Goal: Task Accomplishment & Management: Manage account settings

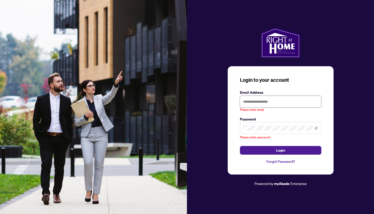
type input "**********"
click at [281, 146] on button "Login" at bounding box center [280, 150] width 81 height 9
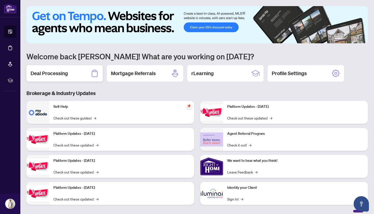
click at [85, 77] on div "Deal Processing" at bounding box center [64, 73] width 76 height 16
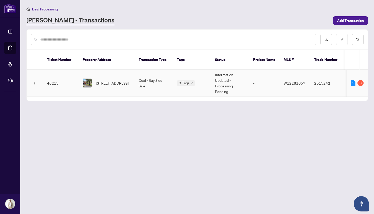
click at [355, 70] on td "2 3" at bounding box center [357, 83] width 21 height 27
click at [155, 75] on td "Deal - Buy Side Sale" at bounding box center [154, 83] width 38 height 27
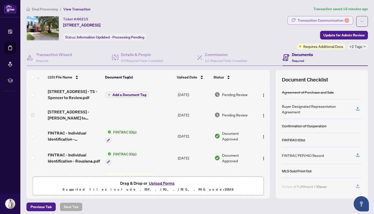
click at [317, 18] on div "Transaction Communication 3" at bounding box center [323, 20] width 51 height 8
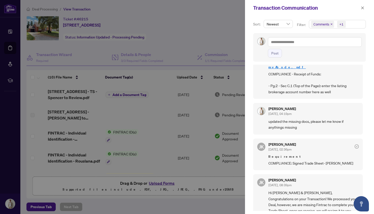
scroll to position [33, 0]
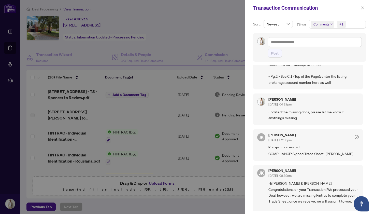
click at [195, 203] on div at bounding box center [187, 107] width 374 height 214
click at [362, 9] on icon "close" at bounding box center [363, 7] width 3 height 3
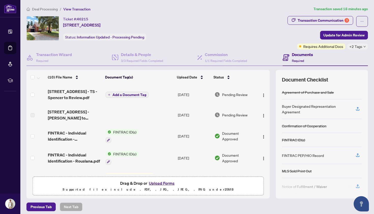
scroll to position [0, 0]
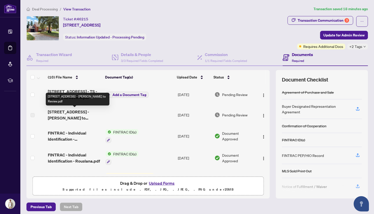
click at [66, 113] on span "[STREET_ADDRESS] - [PERSON_NAME] to Review.pdf" at bounding box center [75, 115] width 54 height 12
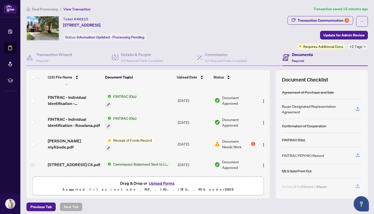
scroll to position [36, 0]
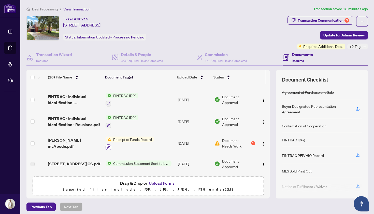
click at [108, 146] on icon "button" at bounding box center [108, 147] width 3 height 3
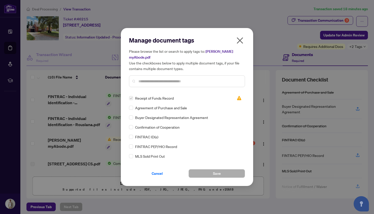
click at [82, 142] on div "Manage document tags Please browse the list or search to apply tags to: [PERSON…" at bounding box center [187, 107] width 374 height 214
click at [242, 43] on icon "close" at bounding box center [240, 40] width 8 height 8
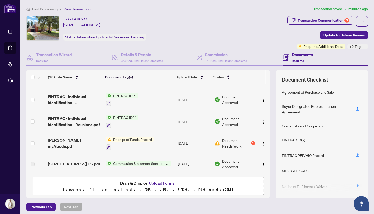
click at [74, 141] on span "[PERSON_NAME] myAbode.pdf" at bounding box center [75, 143] width 54 height 12
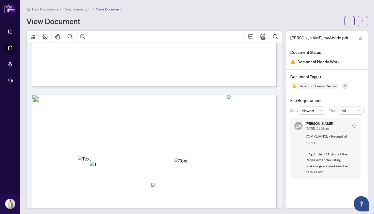
scroll to position [278, 0]
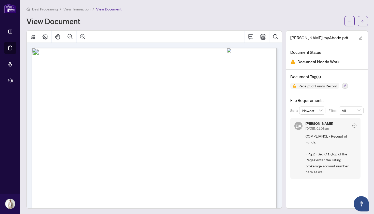
scroll to position [0, 0]
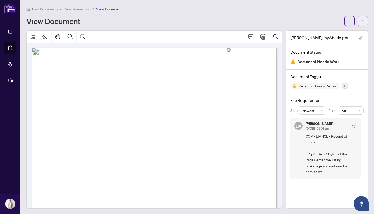
click at [365, 24] on button "button" at bounding box center [363, 21] width 10 height 10
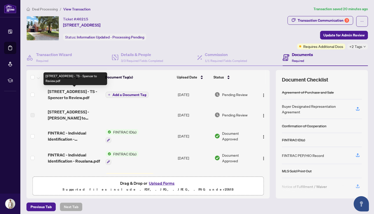
click at [61, 92] on span "[STREET_ADDRESS] - TS - Spencer to Review.pdf" at bounding box center [75, 94] width 54 height 12
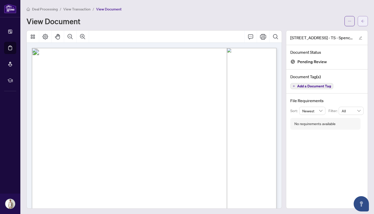
click at [359, 21] on button "button" at bounding box center [363, 21] width 10 height 10
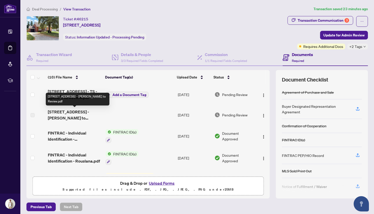
click at [63, 114] on span "[STREET_ADDRESS] - [PERSON_NAME] to Review.pdf" at bounding box center [75, 115] width 54 height 12
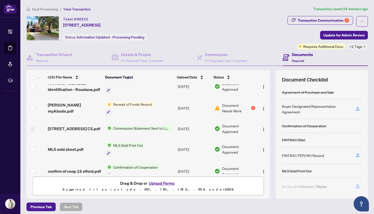
scroll to position [72, 0]
click at [132, 128] on span "Commission Statement Sent to Listing Brokerage" at bounding box center [141, 128] width 60 height 6
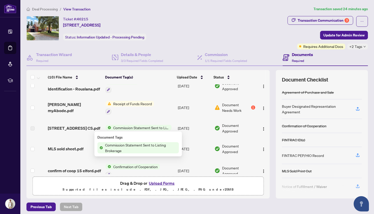
click at [75, 145] on td "MLS sold sheet.pdf" at bounding box center [75, 149] width 58 height 22
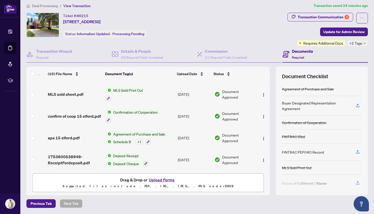
scroll to position [3, 0]
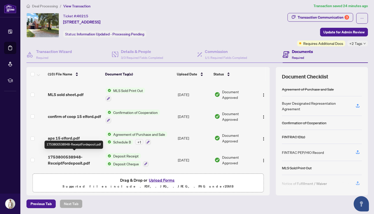
click at [77, 159] on span "1753800538948-ReceiptFordeposit.pdf" at bounding box center [75, 160] width 54 height 12
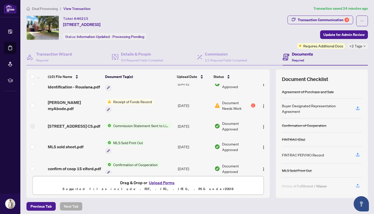
scroll to position [75, 0]
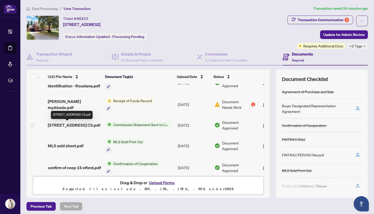
click at [66, 125] on span "[STREET_ADDRESS] CS.pdf" at bounding box center [74, 125] width 52 height 6
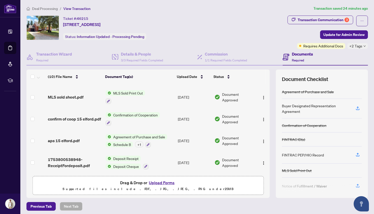
scroll to position [126, 0]
click at [67, 117] on span "confirm of coop 15 elford.pdf" at bounding box center [74, 119] width 53 height 6
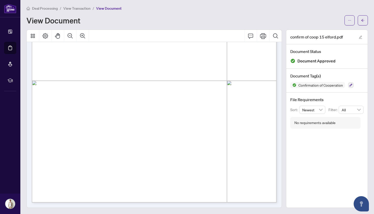
scroll to position [1, 0]
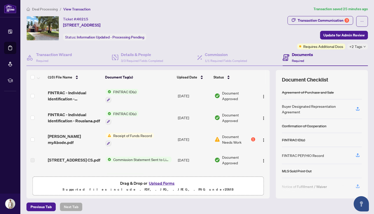
scroll to position [41, 0]
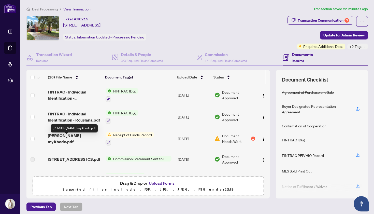
click at [71, 140] on span "[PERSON_NAME] myAbode.pdf" at bounding box center [75, 138] width 54 height 12
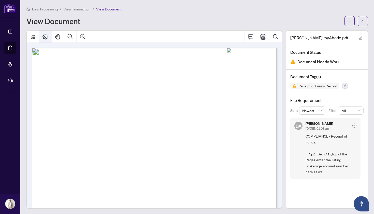
click at [43, 33] on button "Page Layout" at bounding box center [45, 37] width 12 height 12
click at [361, 37] on icon "edit" at bounding box center [360, 37] width 3 height 3
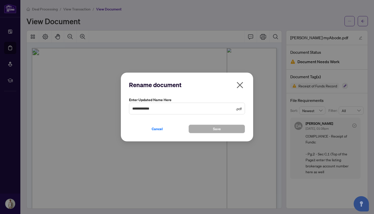
click at [241, 85] on icon "close" at bounding box center [240, 85] width 8 height 8
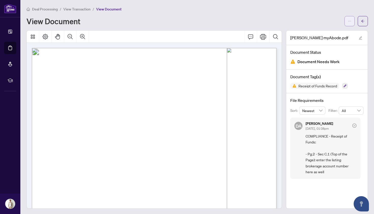
click at [347, 21] on button "button" at bounding box center [350, 21] width 10 height 10
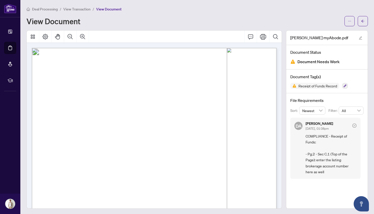
click at [58, 38] on icon "Pan Mode" at bounding box center [58, 37] width 6 height 6
drag, startPoint x: 79, startPoint y: 87, endPoint x: 85, endPoint y: 86, distance: 6.4
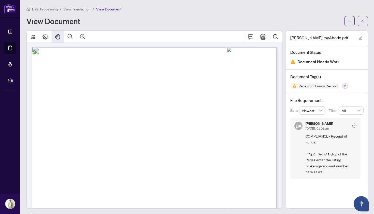
click at [44, 37] on icon "Page Layout" at bounding box center [46, 37] width 6 height 6
click at [30, 33] on button "Thumbnails" at bounding box center [33, 37] width 12 height 12
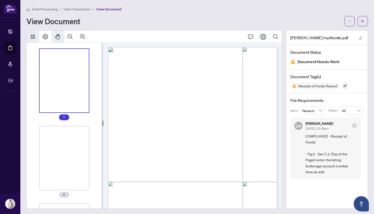
scroll to position [0, 0]
click at [31, 33] on button "Thumbnails" at bounding box center [33, 37] width 12 height 12
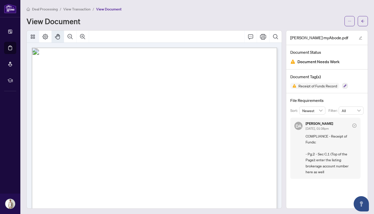
scroll to position [1, 0]
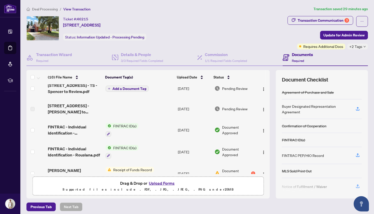
scroll to position [6, 0]
click at [160, 184] on button "Upload Forms" at bounding box center [161, 183] width 29 height 7
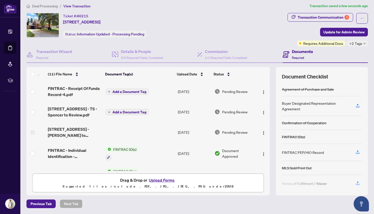
scroll to position [0, 0]
click at [74, 90] on span "FINTRAC - Receipt Of Funds Record-4.pdf" at bounding box center [75, 91] width 54 height 12
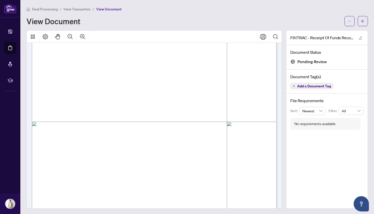
scroll to position [447, 0]
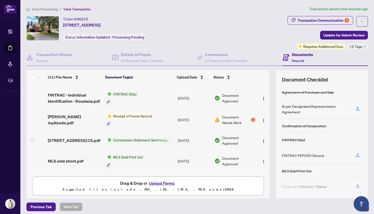
scroll to position [80, 0]
click at [72, 121] on span "[PERSON_NAME] myAbode.pdf" at bounding box center [75, 120] width 54 height 12
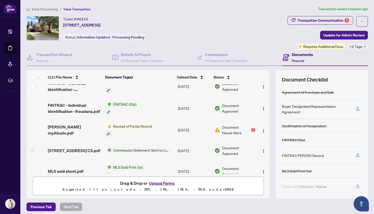
scroll to position [70, 0]
click at [264, 133] on button "button" at bounding box center [264, 130] width 8 height 8
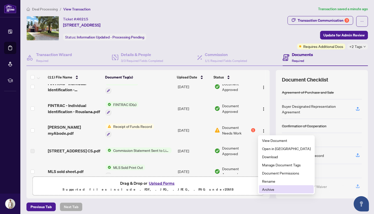
click at [265, 188] on span "Archive" at bounding box center [286, 189] width 49 height 6
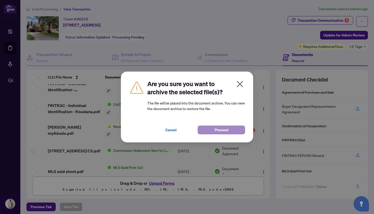
click at [213, 132] on button "Proceed" at bounding box center [221, 130] width 47 height 9
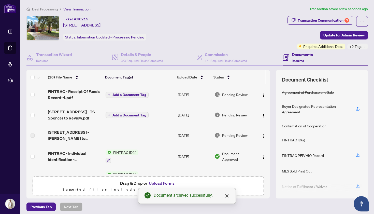
scroll to position [0, 0]
click at [132, 95] on span "Add a Document Tag" at bounding box center [130, 95] width 34 height 4
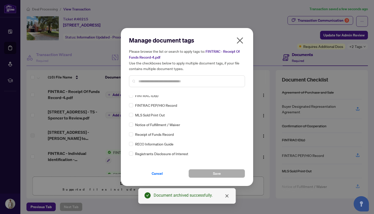
scroll to position [39, 0]
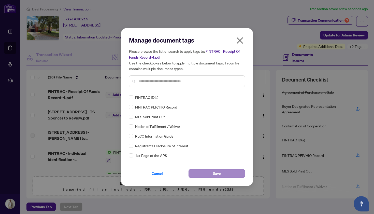
click at [211, 172] on button "Save" at bounding box center [217, 173] width 57 height 9
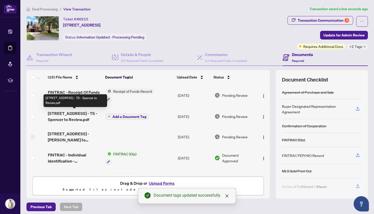
click at [84, 115] on span "[STREET_ADDRESS] - TS - Spencer to Review.pdf" at bounding box center [75, 116] width 54 height 12
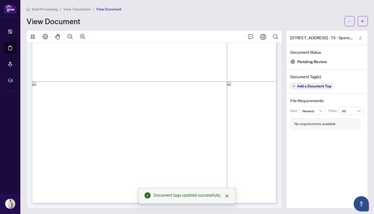
scroll to position [162, 0]
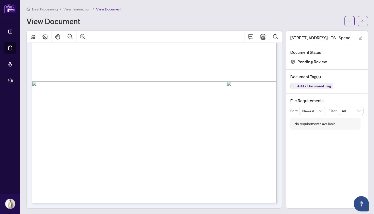
click at [174, 102] on div "Page 1" at bounding box center [224, 135] width 385 height 498
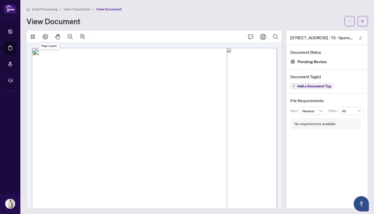
scroll to position [0, 0]
click at [347, 24] on button "button" at bounding box center [350, 21] width 10 height 10
click at [327, 32] on span "Download" at bounding box center [331, 32] width 39 height 6
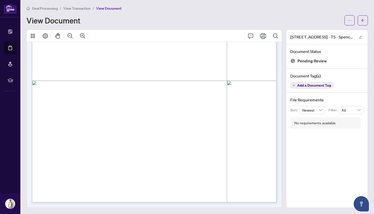
scroll to position [1, 0]
click at [199, 99] on div "Page 1" at bounding box center [224, 135] width 385 height 498
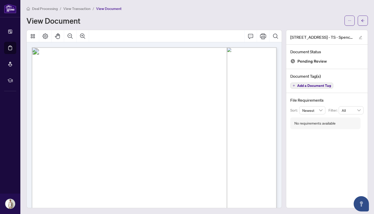
scroll to position [0, 0]
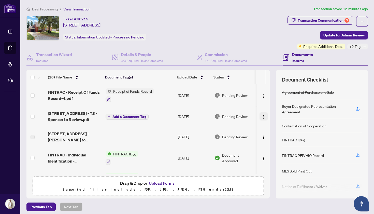
click at [263, 118] on img "button" at bounding box center [264, 117] width 4 height 4
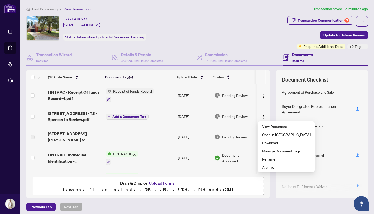
click at [163, 184] on button "Upload Forms" at bounding box center [161, 183] width 29 height 7
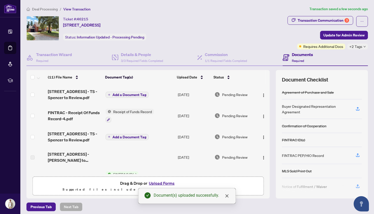
click at [116, 93] on span "Add a Document Tag" at bounding box center [130, 95] width 34 height 4
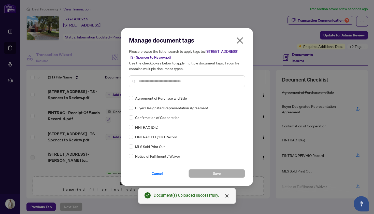
click at [159, 78] on input "text" at bounding box center [190, 81] width 102 height 6
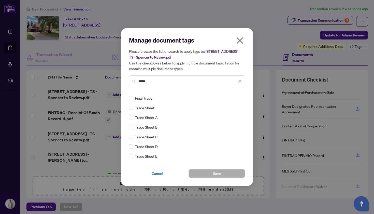
type input "*****"
click at [134, 108] on div "Trade Sheet" at bounding box center [185, 108] width 113 height 6
click at [242, 43] on icon "close" at bounding box center [240, 40] width 6 height 6
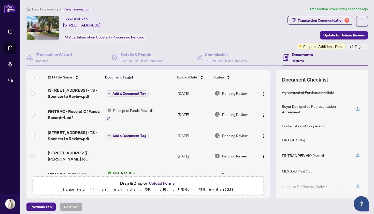
scroll to position [2, 0]
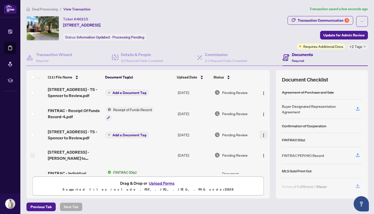
click at [262, 134] on img "button" at bounding box center [264, 135] width 4 height 4
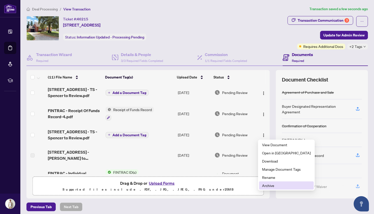
click at [265, 184] on span "Archive" at bounding box center [286, 186] width 49 height 6
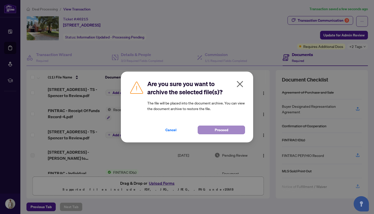
click at [214, 129] on button "Proceed" at bounding box center [221, 130] width 47 height 9
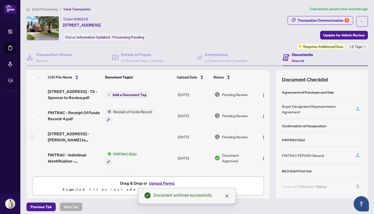
scroll to position [0, 0]
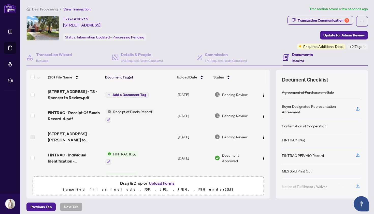
click at [123, 94] on span "Add a Document Tag" at bounding box center [130, 95] width 34 height 4
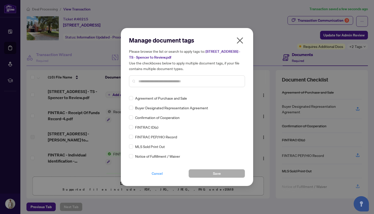
click at [157, 172] on span "Cancel" at bounding box center [157, 173] width 11 height 8
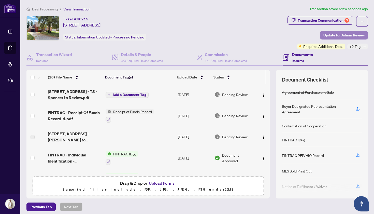
click at [336, 35] on span "Update for Admin Review" at bounding box center [344, 35] width 41 height 8
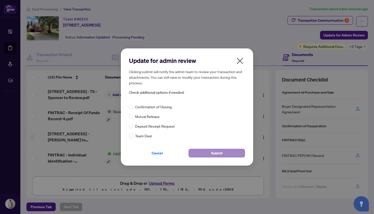
click at [232, 151] on button "Submit" at bounding box center [217, 153] width 57 height 9
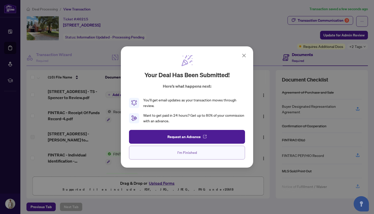
click at [207, 155] on button "I'm Finished" at bounding box center [187, 153] width 116 height 14
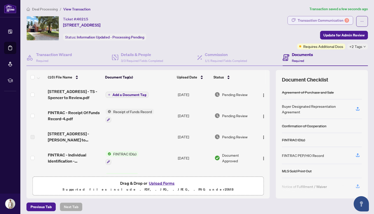
click at [312, 20] on div "Transaction Communication 3" at bounding box center [323, 20] width 51 height 8
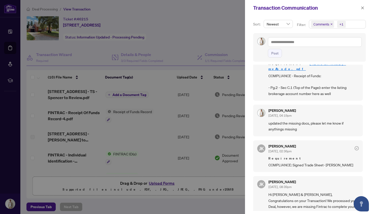
scroll to position [21, 0]
click at [292, 44] on textarea at bounding box center [315, 42] width 94 height 10
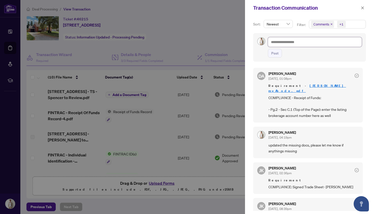
scroll to position [0, 0]
click at [360, 8] on button "button" at bounding box center [363, 8] width 7 height 6
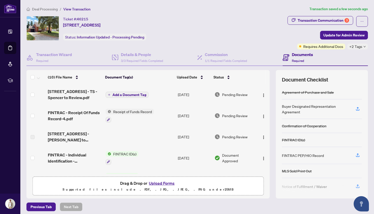
click at [217, 27] on div "Ticket #: 46215 [STREET_ADDRESS] Status: Information Updated - Processing Pendi…" at bounding box center [155, 28] width 259 height 24
click at [298, 21] on button "Transaction Communication 3" at bounding box center [321, 20] width 66 height 9
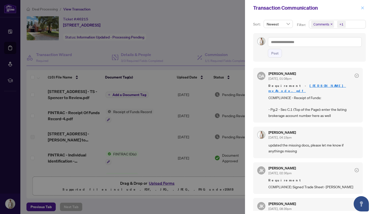
click at [363, 7] on icon "close" at bounding box center [363, 8] width 4 height 4
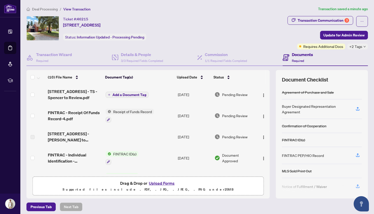
click at [297, 48] on div "Requires Additional Docs" at bounding box center [321, 47] width 48 height 6
click at [340, 36] on span "Update for Admin Review" at bounding box center [344, 35] width 41 height 8
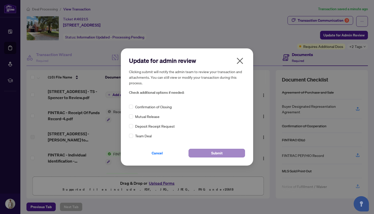
click at [207, 154] on button "Submit" at bounding box center [217, 153] width 57 height 9
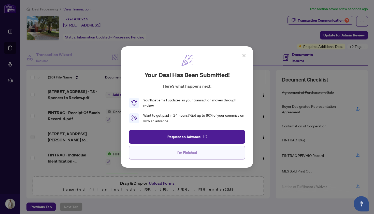
click at [208, 152] on button "I'm Finished" at bounding box center [187, 153] width 116 height 14
